Goal: Information Seeking & Learning: Check status

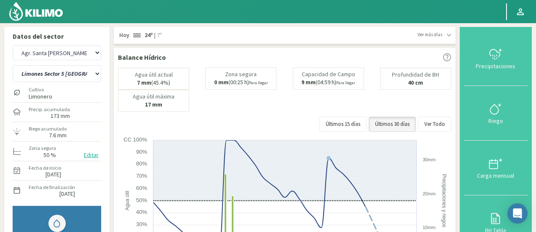
select select "20: Object"
click at [75, 75] on select "12 A-B 14 -A Naranja [US_STATE] Parent [DEMOGRAPHIC_DATA] -[GEOGRAPHIC_DATA][PE…" at bounding box center [57, 73] width 89 height 17
click at [13, 65] on select "12 A-B 14 -A Naranja [US_STATE] Parent [DEMOGRAPHIC_DATA] -[GEOGRAPHIC_DATA][PE…" at bounding box center [57, 73] width 89 height 17
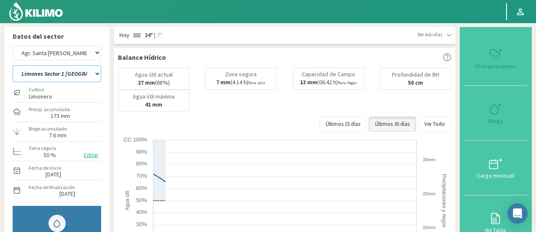
select select "20: Object"
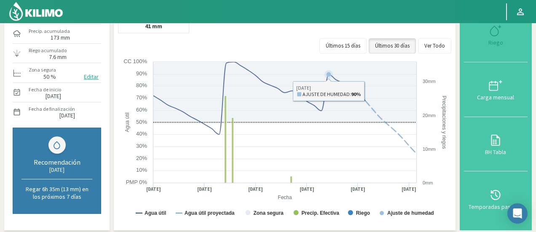
scroll to position [84, 0]
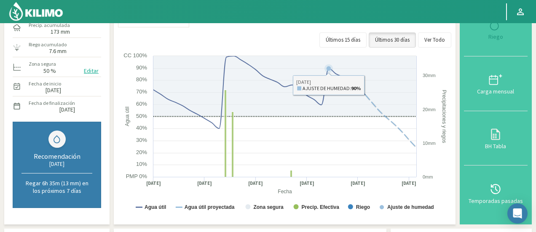
select select "302: Object"
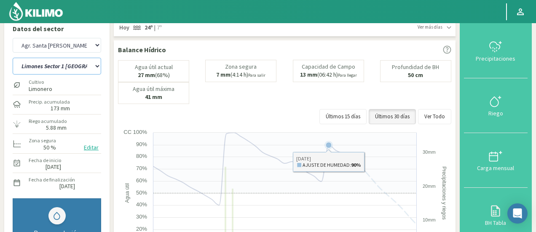
scroll to position [0, 0]
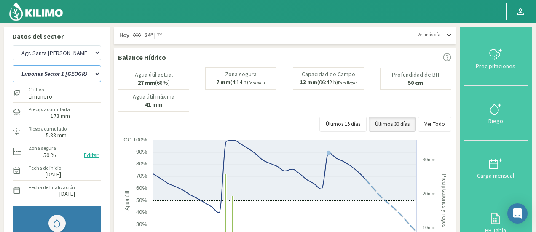
click at [89, 78] on select "12 A-B 14 -A Naranja [US_STATE] Parent [DEMOGRAPHIC_DATA] -[GEOGRAPHIC_DATA][PE…" at bounding box center [57, 73] width 89 height 17
click at [13, 65] on select "12 A-B 14 -A Naranja [US_STATE] Parent [DEMOGRAPHIC_DATA] -[GEOGRAPHIC_DATA][PE…" at bounding box center [57, 73] width 89 height 17
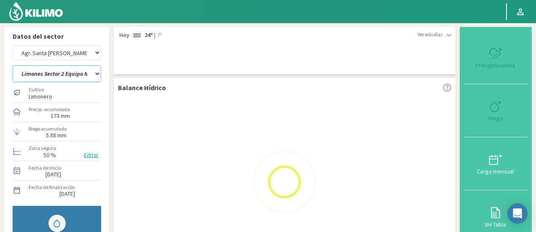
select select "35: Object"
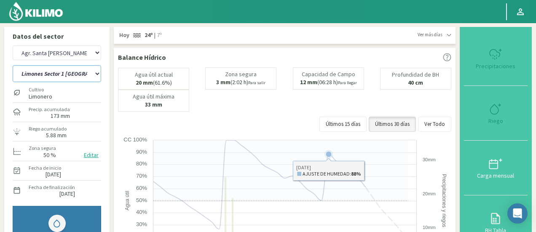
scroll to position [42, 0]
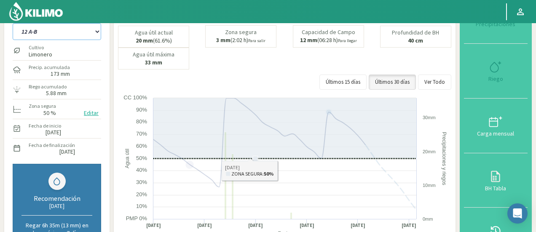
select select "582: Object"
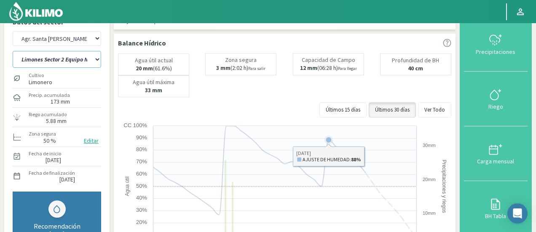
scroll to position [0, 0]
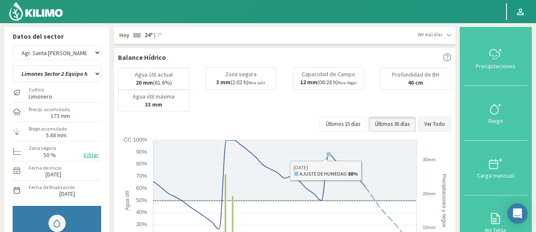
click at [433, 126] on button "Ver Todo" at bounding box center [434, 124] width 33 height 15
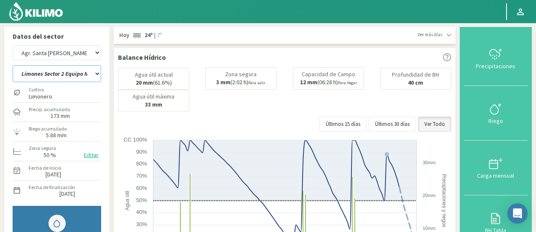
click at [50, 72] on select "12 A-B 14 -A Naranja [US_STATE] Parent [DEMOGRAPHIC_DATA] -[GEOGRAPHIC_DATA][PE…" at bounding box center [57, 73] width 89 height 17
click at [13, 65] on select "12 A-B 14 -A Naranja [US_STATE] Parent [DEMOGRAPHIC_DATA] -[GEOGRAPHIC_DATA][PE…" at bounding box center [57, 73] width 89 height 17
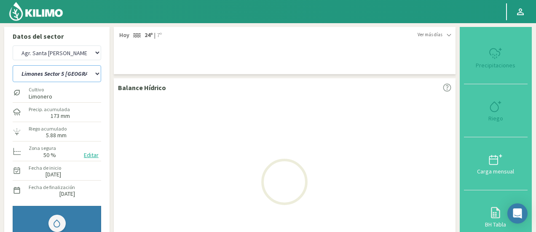
select select "69: Object"
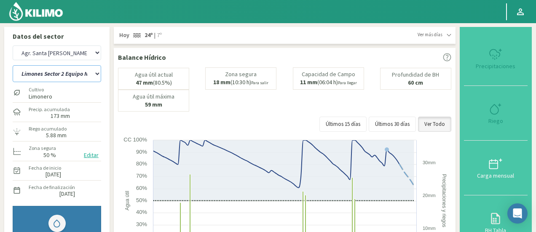
select select "862: Object"
click at [70, 72] on select "12 A-B 14 -A Naranja [US_STATE] Parent [DEMOGRAPHIC_DATA] -[GEOGRAPHIC_DATA][PE…" at bounding box center [57, 73] width 89 height 17
click at [13, 65] on select "12 A-B 14 -A Naranja [US_STATE] Parent [DEMOGRAPHIC_DATA] -[GEOGRAPHIC_DATA][PE…" at bounding box center [57, 73] width 89 height 17
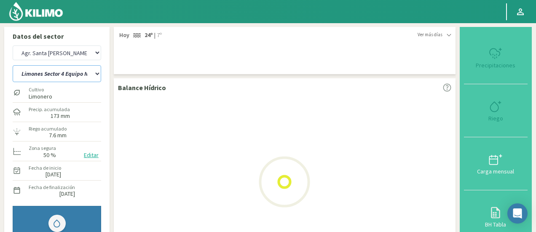
scroll to position [14, 0]
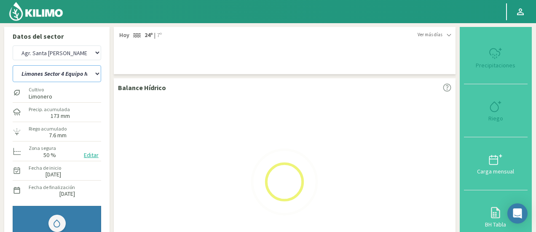
select select "110: Object"
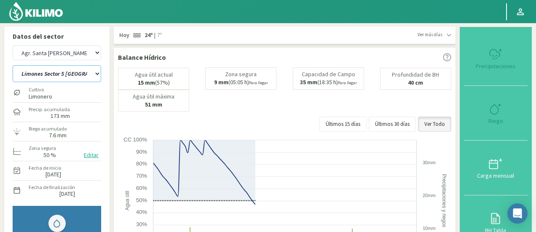
select select "1143: Object"
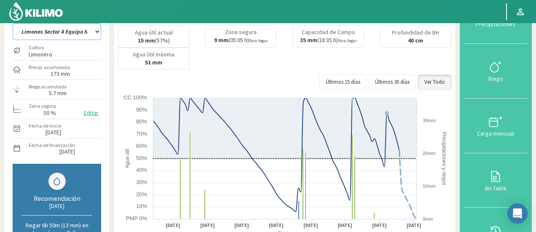
scroll to position [0, 0]
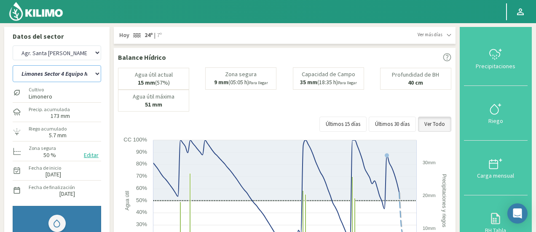
click at [89, 67] on select "12 A-B 14 -A Naranja [US_STATE] Parent [DEMOGRAPHIC_DATA] -[GEOGRAPHIC_DATA][PE…" at bounding box center [57, 73] width 89 height 17
click at [13, 65] on select "12 A-B 14 -A Naranja [US_STATE] Parent [DEMOGRAPHIC_DATA] -[GEOGRAPHIC_DATA][PE…" at bounding box center [57, 73] width 89 height 17
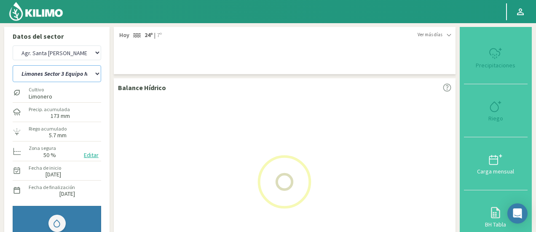
select select "137: Object"
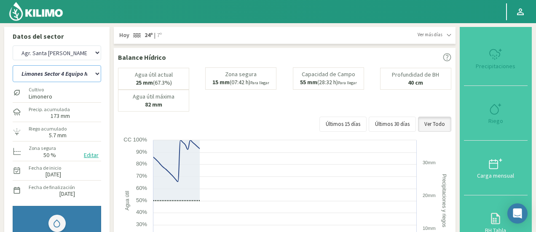
select select "1424: Object"
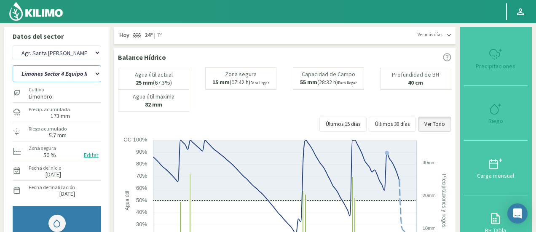
select select "163: Object"
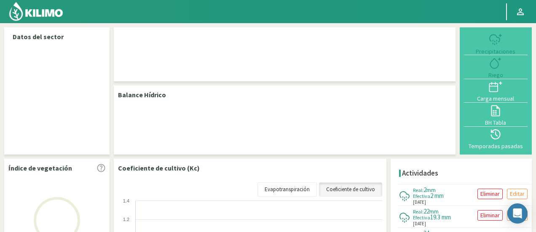
select select "20: Object"
select select "13: Object"
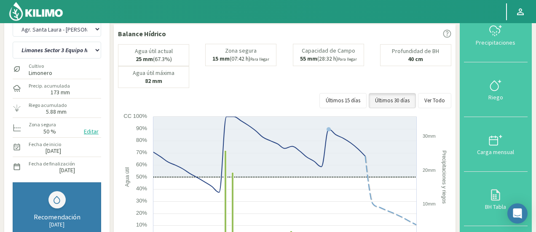
scroll to position [84, 0]
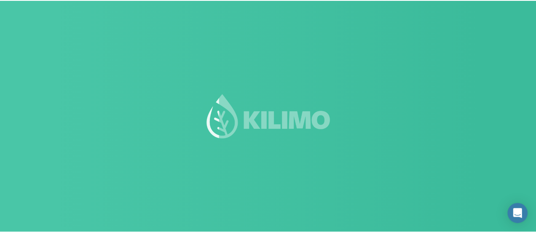
scroll to position [84, 0]
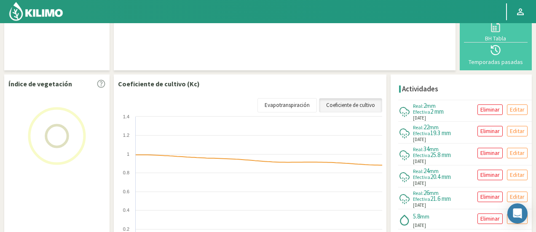
select select "20: Object"
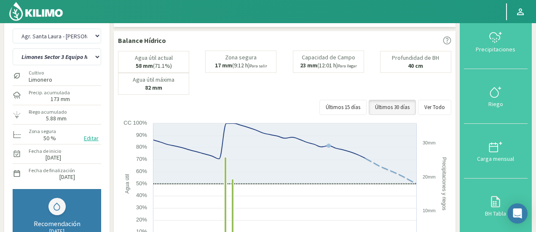
scroll to position [0, 0]
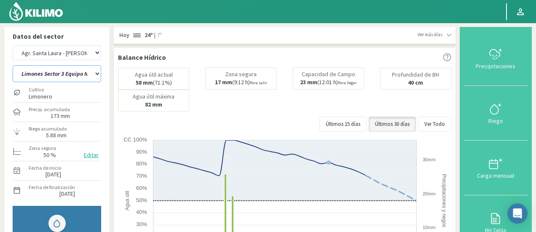
click at [68, 77] on select "12 A-B 14 -A Naranja [US_STATE] Parent [DEMOGRAPHIC_DATA] -[GEOGRAPHIC_DATA][PE…" at bounding box center [57, 73] width 89 height 17
click at [13, 65] on select "12 A-B 14 -A Naranja [US_STATE] Parent [DEMOGRAPHIC_DATA] -[GEOGRAPHIC_DATA][PE…" at bounding box center [57, 73] width 89 height 17
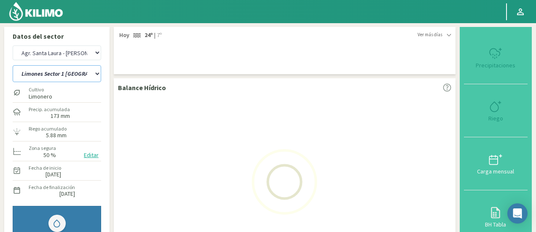
select select "13: Object"
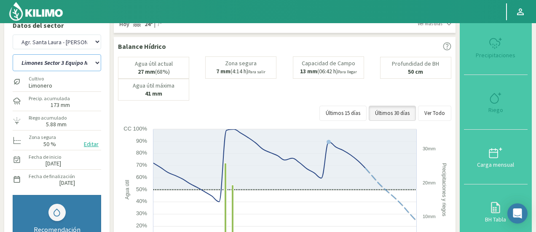
scroll to position [42, 0]
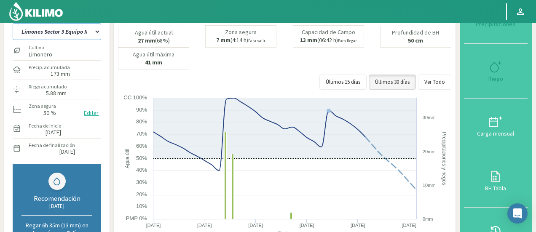
select select "301: Object"
click at [84, 32] on select "12 A-B 14 -A Naranja [US_STATE] Parent [DEMOGRAPHIC_DATA] -[GEOGRAPHIC_DATA][PE…" at bounding box center [57, 31] width 89 height 17
click at [13, 23] on select "12 A-B 14 -A Naranja [US_STATE] Parent [DEMOGRAPHIC_DATA] -[GEOGRAPHIC_DATA][PE…" at bounding box center [57, 31] width 89 height 17
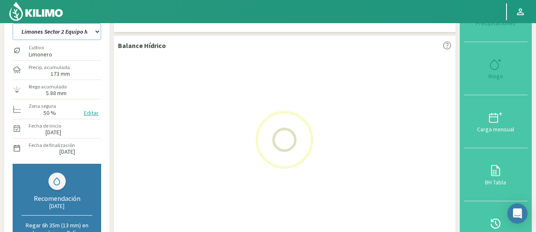
select select "35: Object"
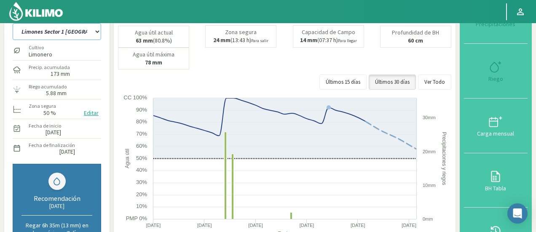
select select "582: Object"
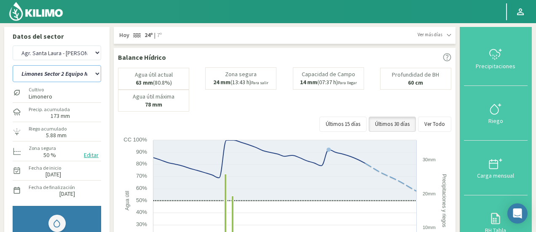
click at [84, 73] on select "12 A-B 14 -A Naranja [US_STATE] Parent [DEMOGRAPHIC_DATA] -[GEOGRAPHIC_DATA][PE…" at bounding box center [57, 73] width 89 height 17
click at [13, 65] on select "12 A-B 14 -A Naranja [US_STATE] Parent [DEMOGRAPHIC_DATA] -[GEOGRAPHIC_DATA][PE…" at bounding box center [57, 73] width 89 height 17
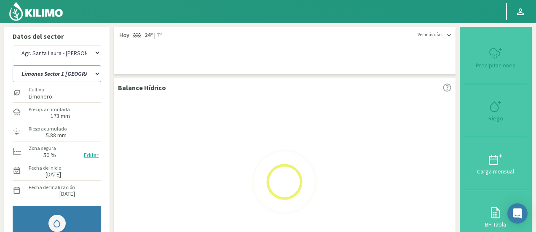
select select "69: Object"
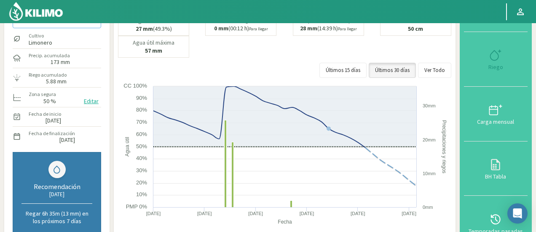
select select "863: Object"
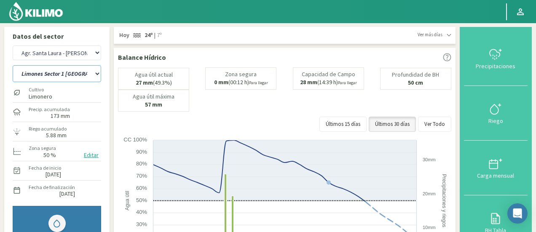
click at [48, 75] on select "12 A-B 14 -A Naranja [US_STATE] Parent [DEMOGRAPHIC_DATA] -[GEOGRAPHIC_DATA][PE…" at bounding box center [57, 73] width 89 height 17
click at [13, 65] on select "12 A-B 14 -A Naranja [US_STATE] Parent [DEMOGRAPHIC_DATA] -[GEOGRAPHIC_DATA][PE…" at bounding box center [57, 73] width 89 height 17
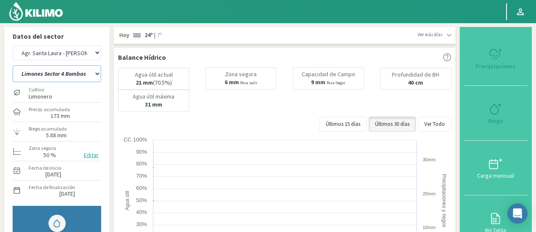
select select "95: Object"
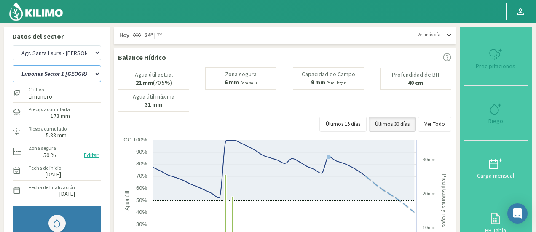
select select "1144: Object"
click at [78, 71] on select "12 A-B 14 -A Naranja [US_STATE] Parent [DEMOGRAPHIC_DATA] -[GEOGRAPHIC_DATA][PE…" at bounding box center [57, 73] width 89 height 17
click at [13, 65] on select "12 A-B 14 -A Naranja [US_STATE] Parent [DEMOGRAPHIC_DATA] -[GEOGRAPHIC_DATA][PE…" at bounding box center [57, 73] width 89 height 17
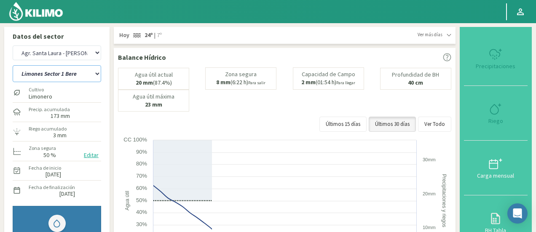
select select "136: Object"
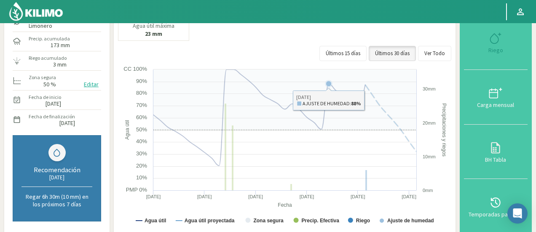
scroll to position [84, 0]
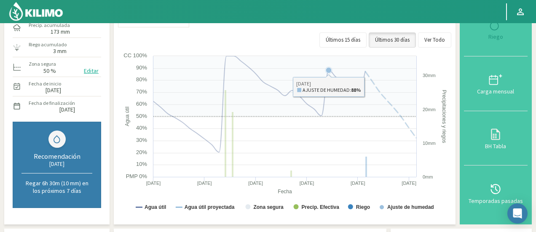
select select "1425: Object"
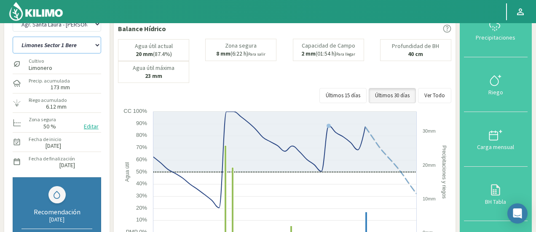
scroll to position [0, 0]
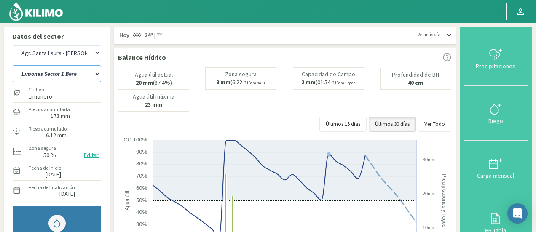
click at [67, 69] on select "12 A-B 14 -A Naranja [US_STATE] Parent [DEMOGRAPHIC_DATA] -[GEOGRAPHIC_DATA][PE…" at bounding box center [57, 73] width 89 height 17
click at [13, 65] on select "12 A-B 14 -A Naranja [US_STATE] Parent [DEMOGRAPHIC_DATA] -[GEOGRAPHIC_DATA][PE…" at bounding box center [57, 73] width 89 height 17
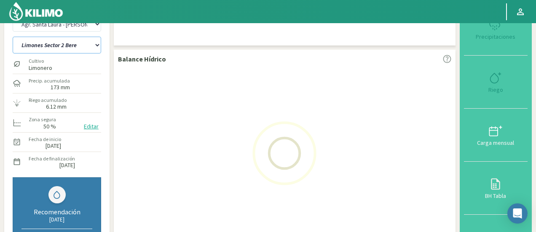
scroll to position [42, 0]
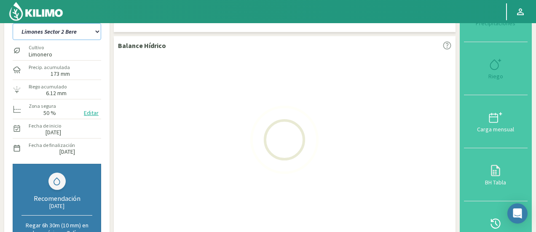
select select "153: Object"
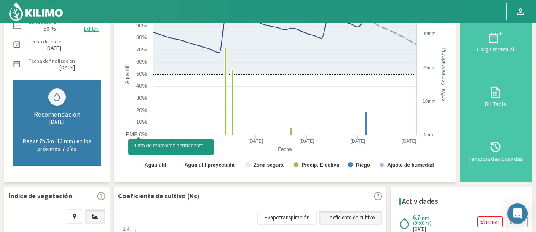
select select "1706: Object"
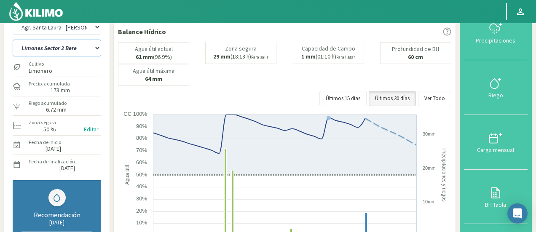
scroll to position [0, 0]
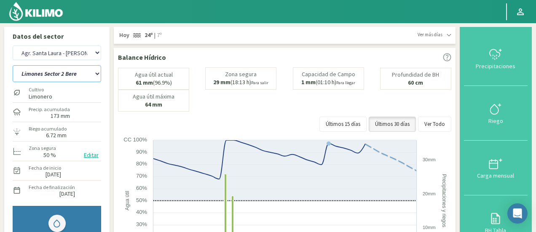
click at [74, 80] on select "12 A-B 14 -A Naranja [US_STATE] Parent [DEMOGRAPHIC_DATA] -[GEOGRAPHIC_DATA][PE…" at bounding box center [57, 73] width 89 height 17
click at [13, 65] on select "12 A-B 14 -A Naranja [US_STATE] Parent [DEMOGRAPHIC_DATA] -[GEOGRAPHIC_DATA][PE…" at bounding box center [57, 73] width 89 height 17
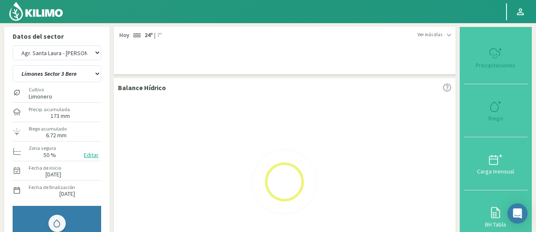
select select "187: Object"
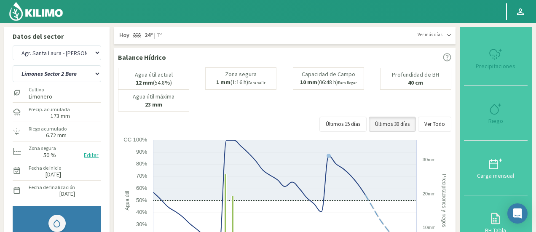
select select "1987: Object"
select select "221: Object"
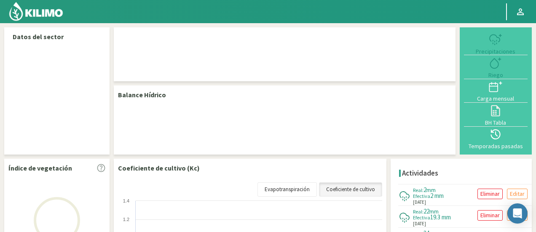
select select "20: Object"
select select "11: Object"
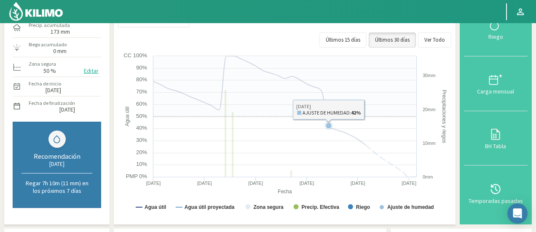
scroll to position [42, 0]
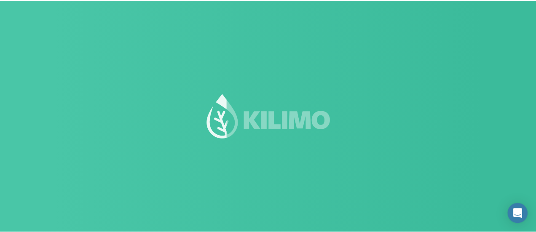
scroll to position [42, 0]
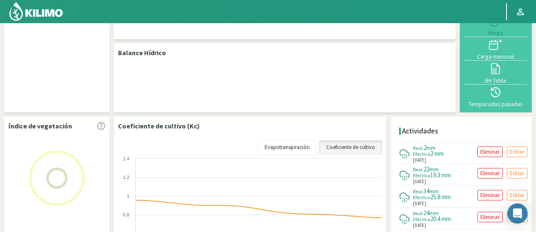
select select "20: Object"
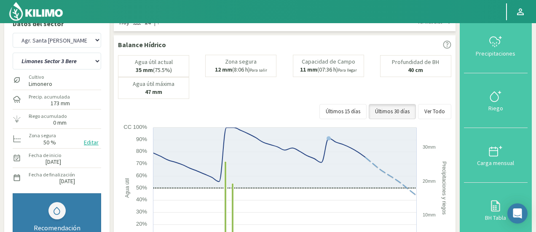
scroll to position [0, 0]
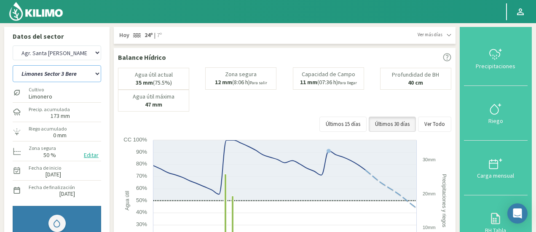
click at [78, 75] on select "12 A-B 14 -A Naranja [US_STATE] Parent [DEMOGRAPHIC_DATA] -[GEOGRAPHIC_DATA][PE…" at bounding box center [57, 73] width 89 height 17
click at [13, 65] on select "12 A-B 14 -A Naranja [US_STATE] Parent [DEMOGRAPHIC_DATA] -[GEOGRAPHIC_DATA][PE…" at bounding box center [57, 73] width 89 height 17
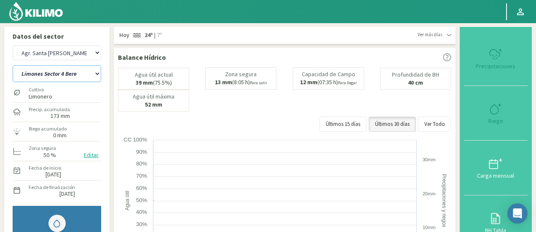
select select "11: Object"
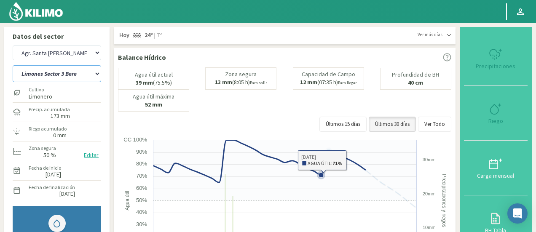
select select "301: Object"
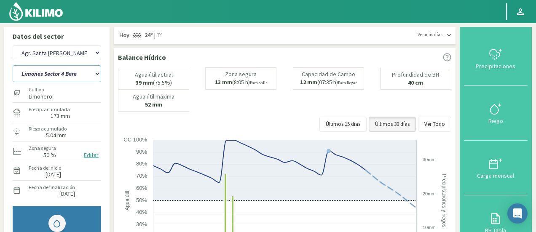
click at [83, 70] on select "12 A-B 14 -A Naranja [US_STATE] Parent [DEMOGRAPHIC_DATA] -[GEOGRAPHIC_DATA][PE…" at bounding box center [57, 73] width 89 height 17
click at [13, 65] on select "12 A-B 14 -A Naranja [US_STATE] Parent [DEMOGRAPHIC_DATA] -[GEOGRAPHIC_DATA][PE…" at bounding box center [57, 73] width 89 height 17
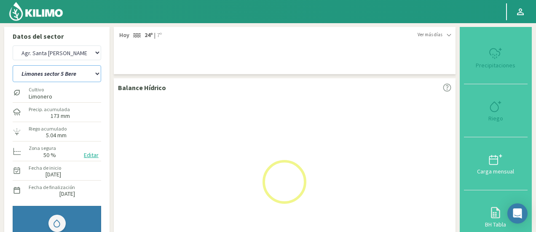
select select "45: Object"
click at [146, 34] on strong "24º" at bounding box center [149, 35] width 8 height 8
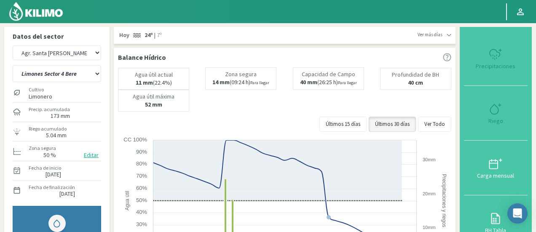
scroll to position [84, 0]
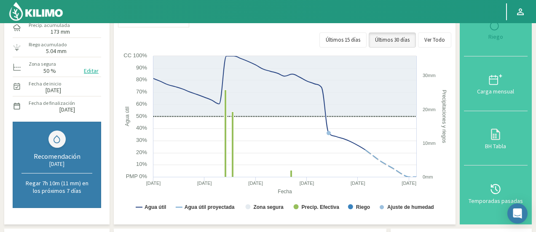
select select "582: Object"
select select "79: Object"
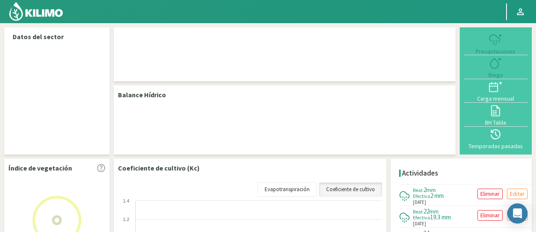
select select "20: Object"
select select "19: Object"
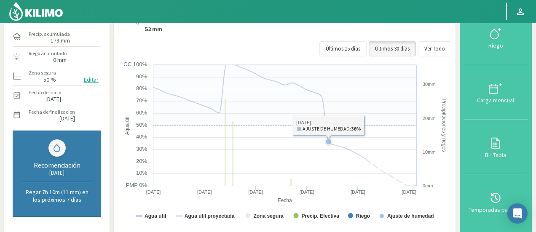
scroll to position [84, 0]
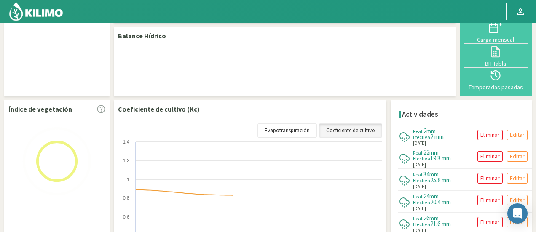
scroll to position [59, 0]
select select "20: Object"
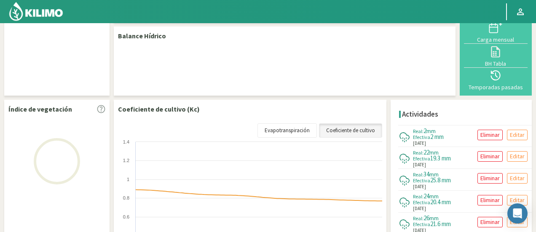
select select "19: Object"
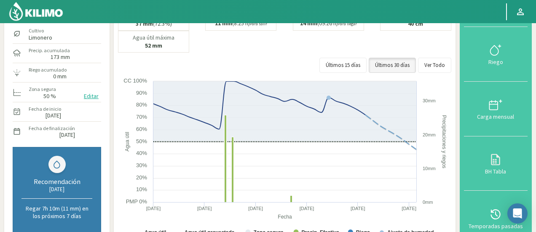
scroll to position [59, 0]
